Goal: Information Seeking & Learning: Learn about a topic

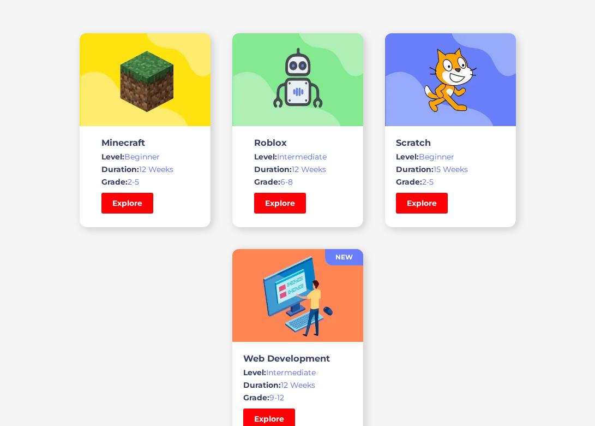
scroll to position [764, 0]
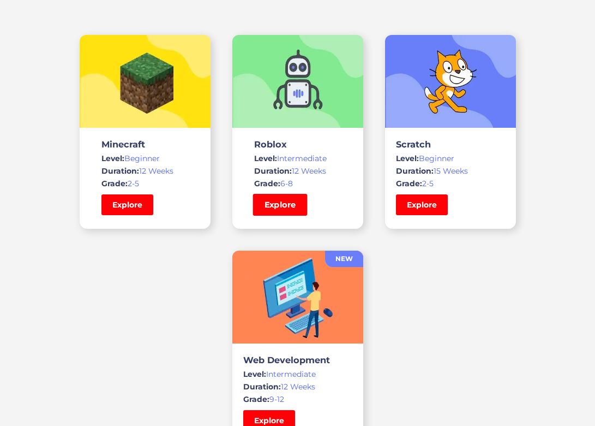
click at [284, 205] on link "Explore" at bounding box center [280, 205] width 55 height 22
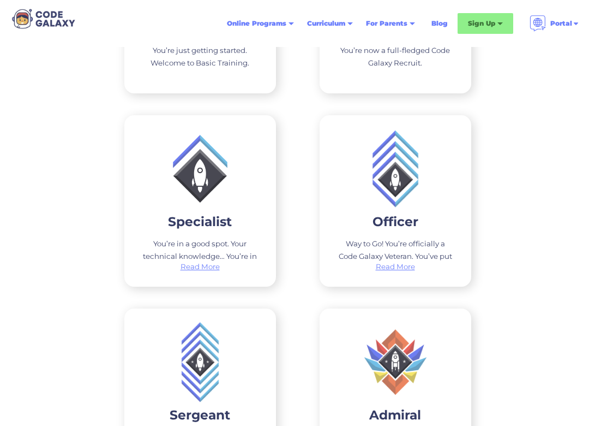
scroll to position [2238, 0]
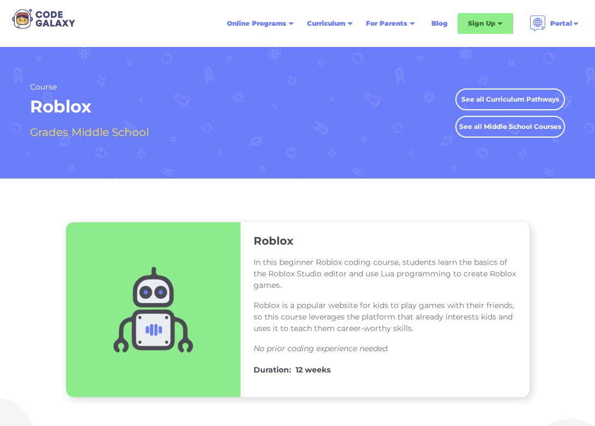
drag, startPoint x: 86, startPoint y: 298, endPoint x: 68, endPoint y: 175, distance: 124.7
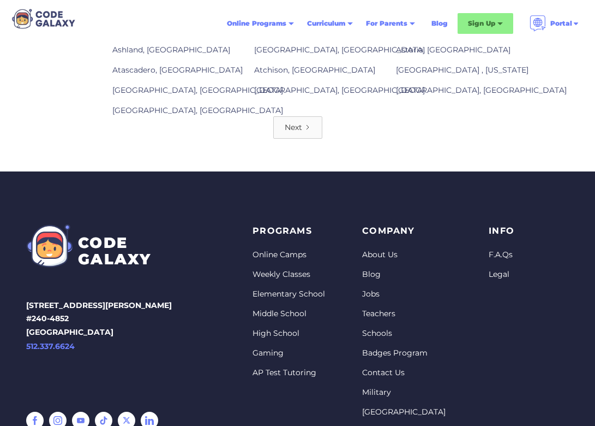
scroll to position [1637, 0]
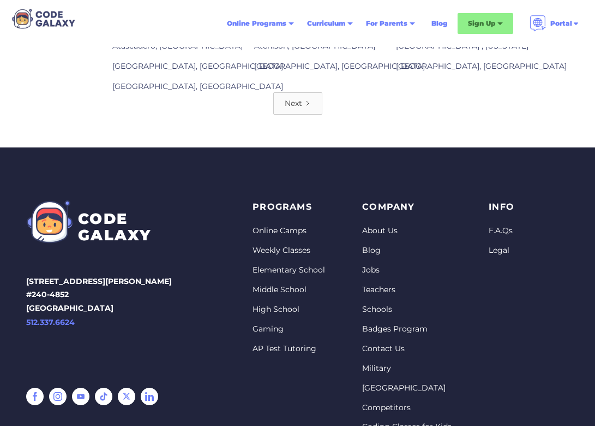
click at [315, 105] on link "Next" at bounding box center [297, 103] width 49 height 22
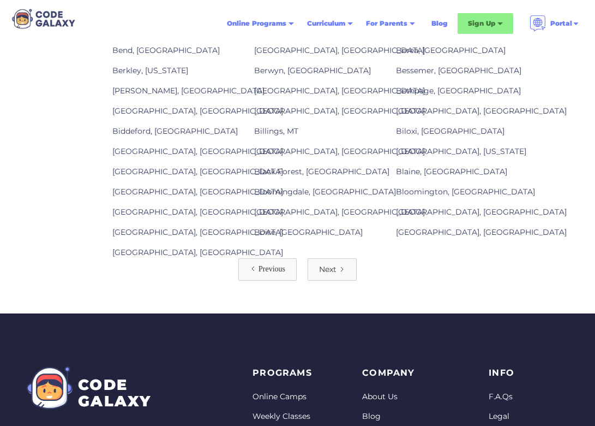
scroll to position [1432, 0]
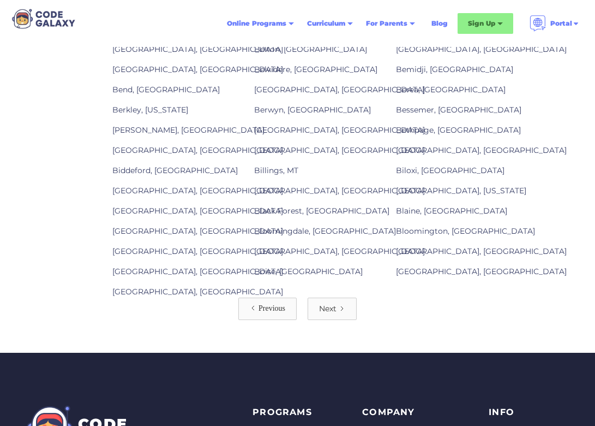
click at [335, 313] on div "Next" at bounding box center [327, 308] width 17 height 11
